Goal: Transaction & Acquisition: Obtain resource

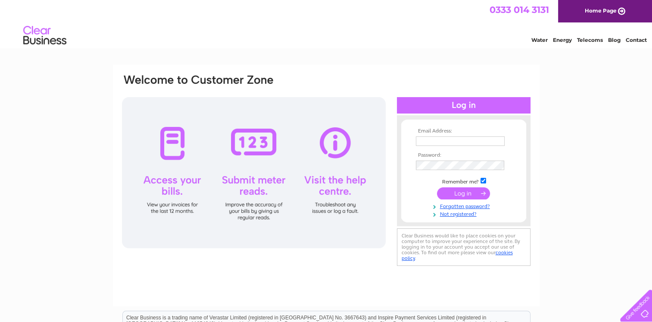
type input "dennisonautosbrighouse@gmail.com"
click at [459, 196] on input "submit" at bounding box center [463, 193] width 53 height 12
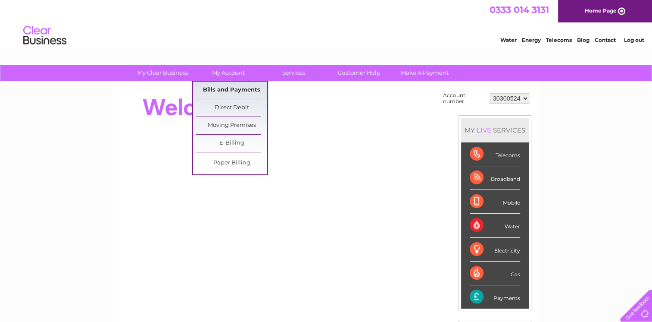
click at [228, 91] on link "Bills and Payments" at bounding box center [231, 89] width 71 height 17
click at [229, 89] on link "Bills and Payments" at bounding box center [231, 89] width 71 height 17
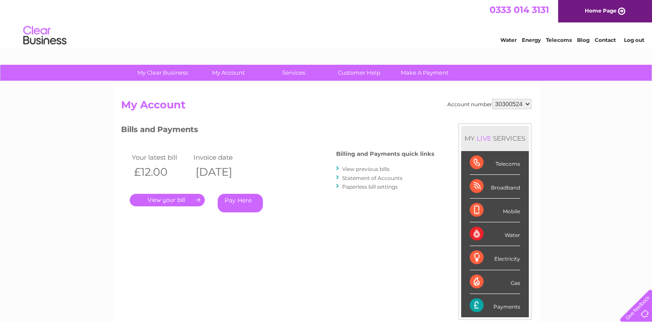
click at [182, 201] on link "." at bounding box center [167, 200] width 75 height 13
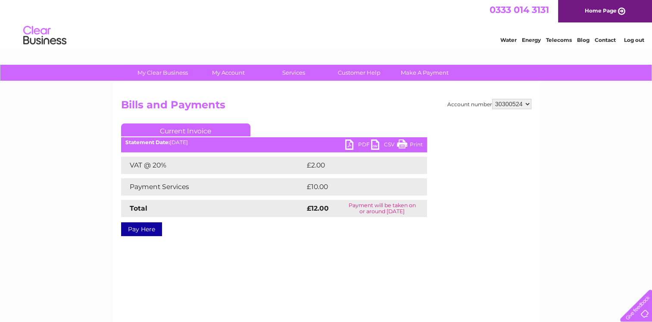
click at [349, 147] on link "PDF" at bounding box center [358, 145] width 26 height 13
click at [636, 38] on link "Log out" at bounding box center [634, 40] width 20 height 6
